Goal: Transaction & Acquisition: Purchase product/service

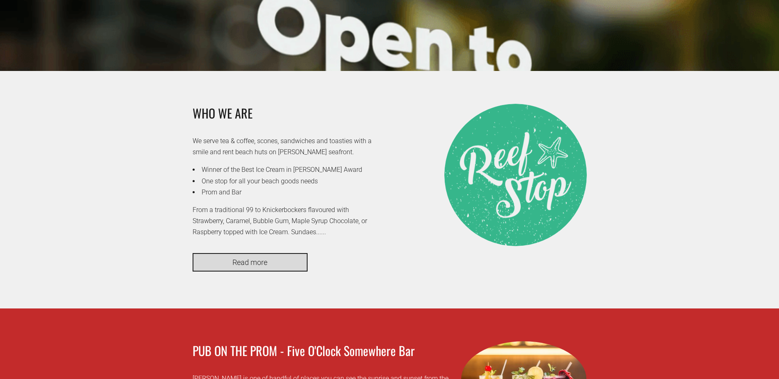
scroll to position [411, 0]
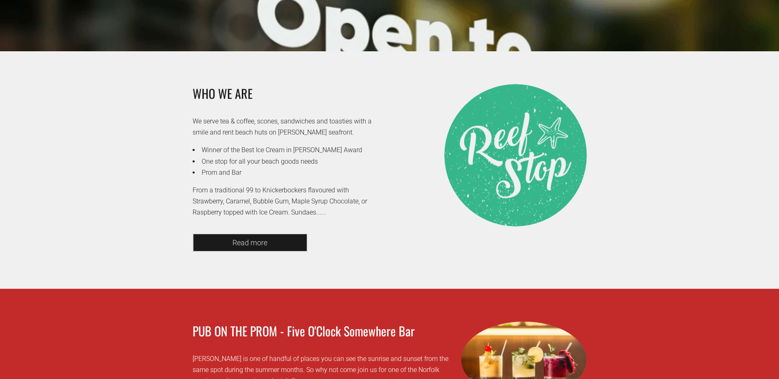
click at [227, 241] on link "Read more" at bounding box center [250, 243] width 115 height 18
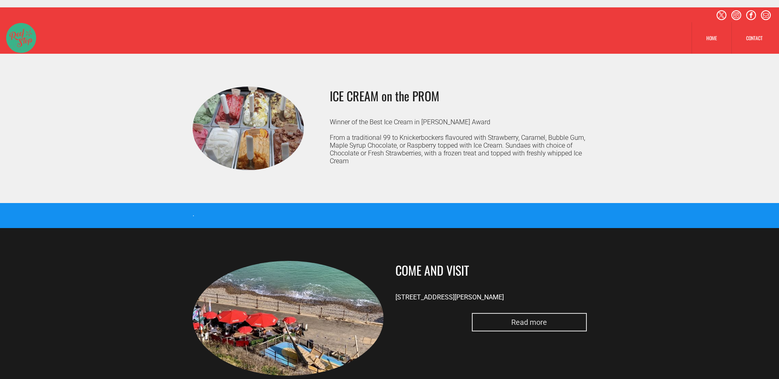
click at [518, 320] on span "Read more" at bounding box center [528, 322] width 41 height 17
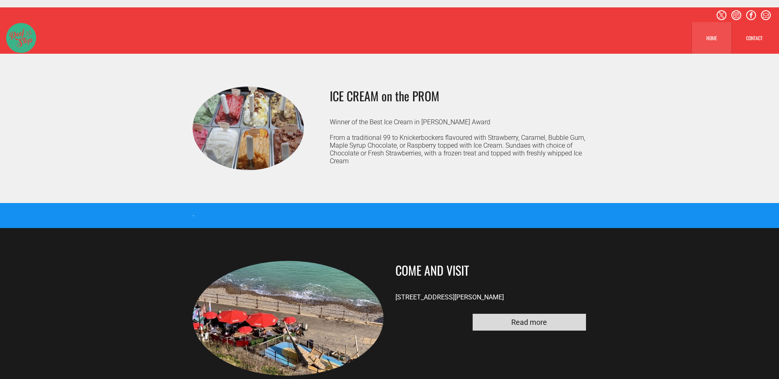
click at [710, 36] on span "HOME" at bounding box center [711, 37] width 11 height 7
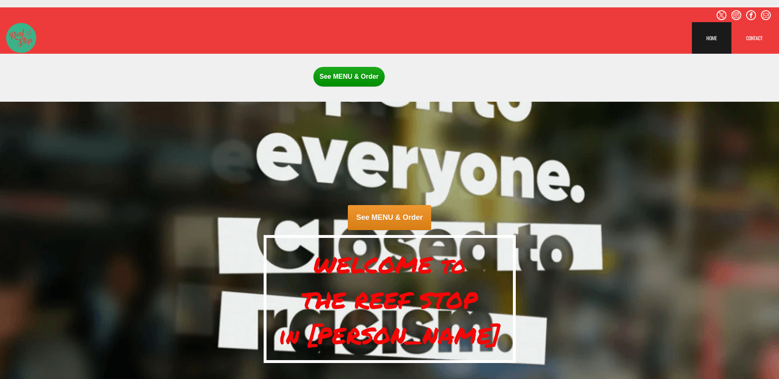
click at [351, 76] on span "See MENU & Order" at bounding box center [348, 77] width 71 height 20
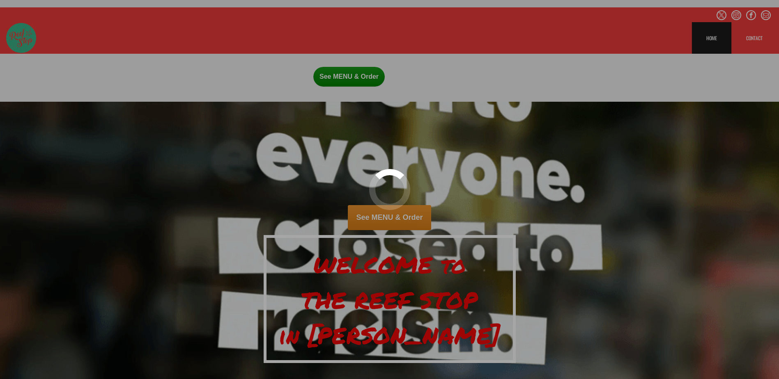
click at [396, 220] on div at bounding box center [389, 189] width 779 height 379
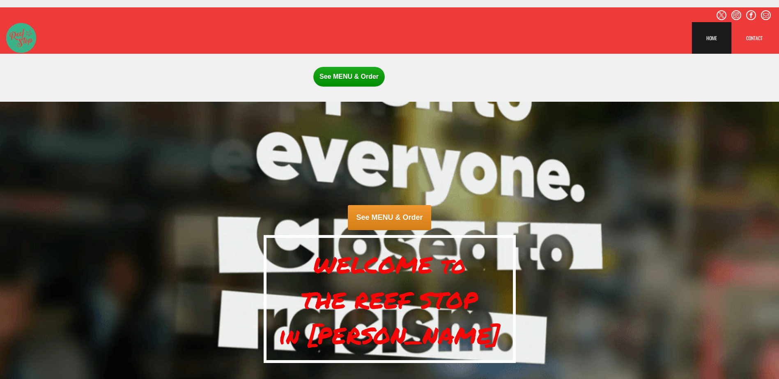
click at [365, 76] on span "See MENU & Order" at bounding box center [348, 77] width 71 height 20
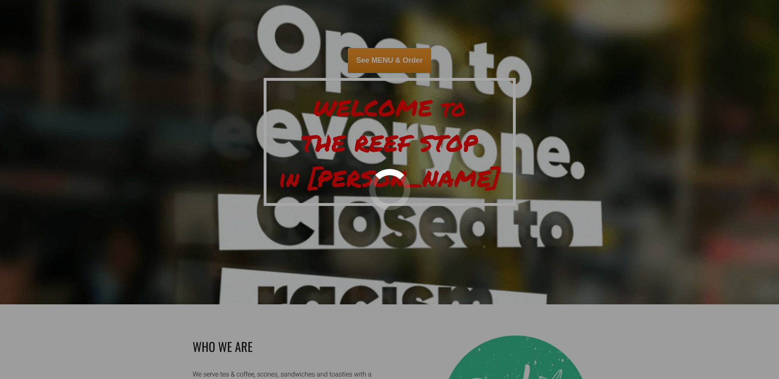
scroll to position [246, 0]
